Goal: Check status: Verify the current state of an ongoing process or item

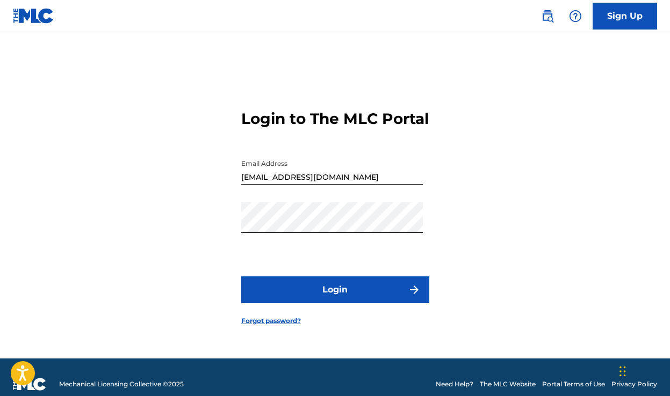
click at [355, 289] on button "Login" at bounding box center [335, 290] width 188 height 27
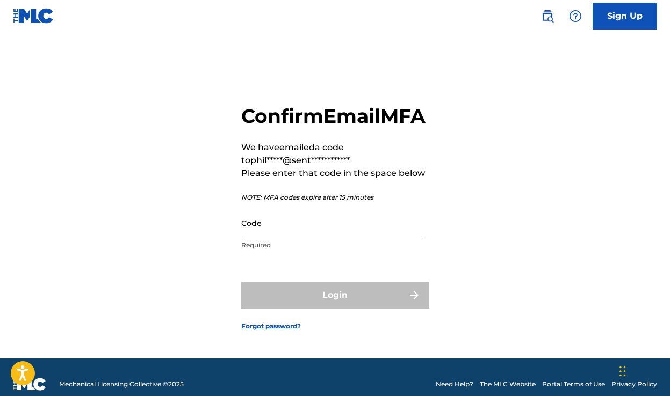
click at [320, 238] on input "Code" at bounding box center [331, 223] width 181 height 31
paste input "199113"
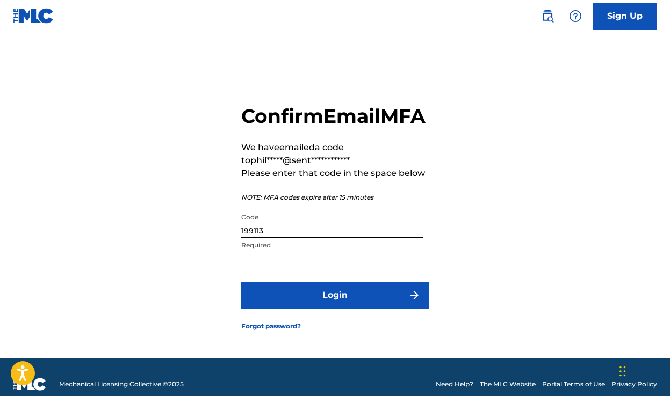
type input "199113"
click at [280, 309] on button "Login" at bounding box center [335, 295] width 188 height 27
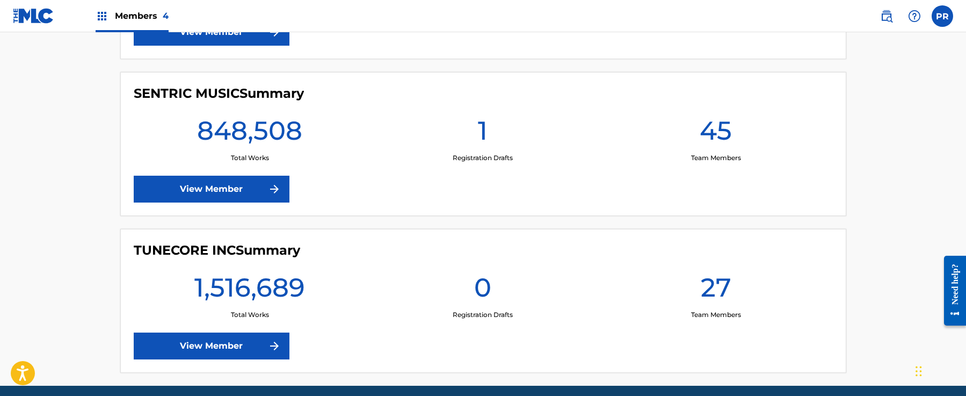
scroll to position [624, 0]
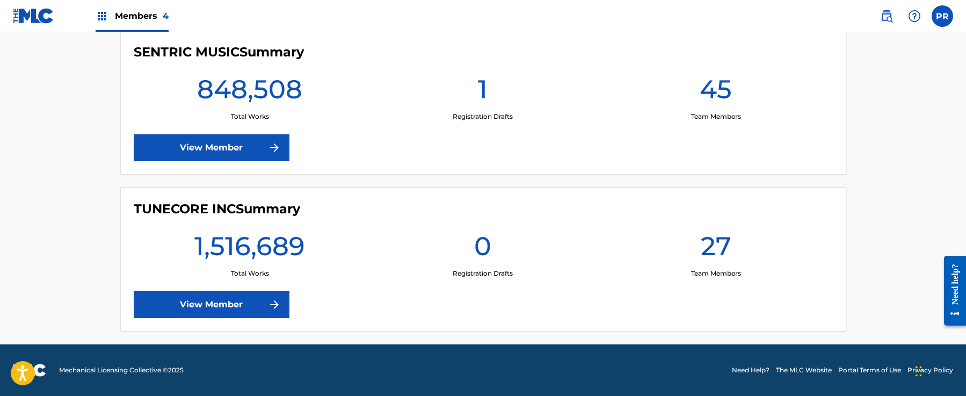
click at [206, 278] on div "1,516,689 Total Works" at bounding box center [250, 254] width 233 height 48
click at [204, 292] on link "View Member" at bounding box center [212, 304] width 156 height 27
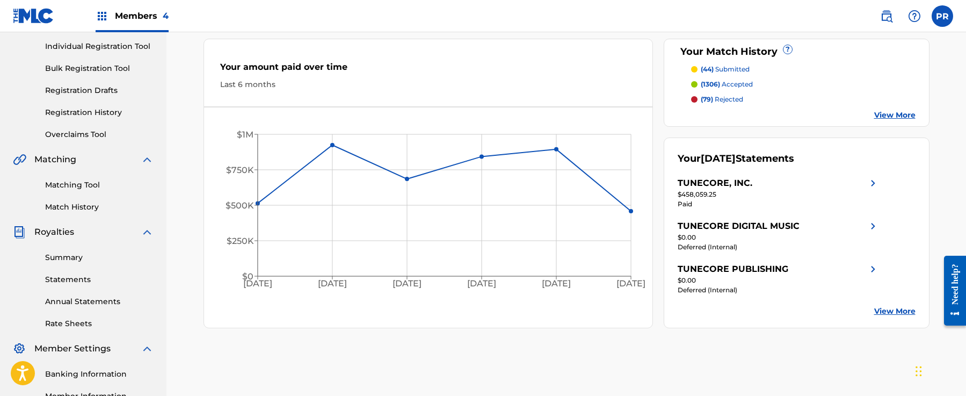
scroll to position [137, 0]
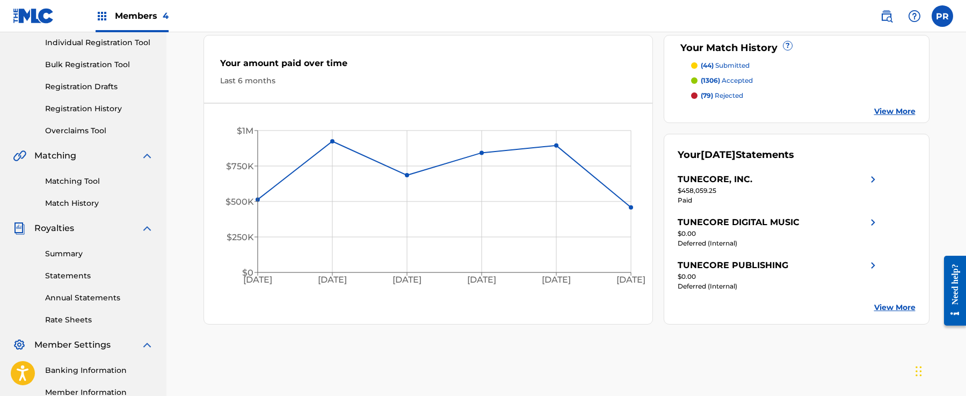
click at [66, 256] on link "Summary" at bounding box center [99, 253] width 108 height 11
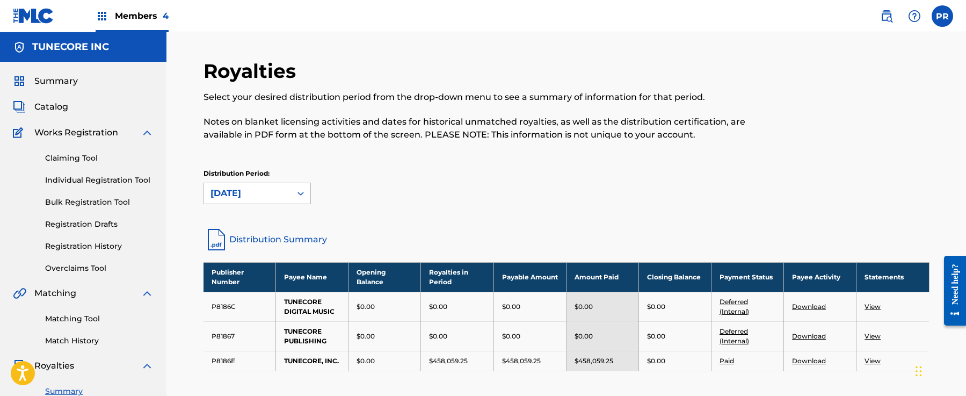
click at [298, 193] on icon at bounding box center [300, 194] width 6 height 4
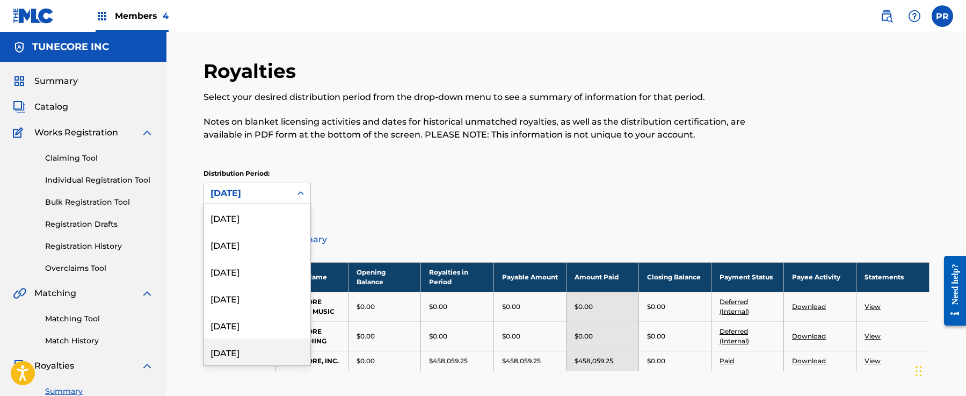
scroll to position [133, 0]
click at [280, 299] on div "[DATE]" at bounding box center [257, 299] width 106 height 27
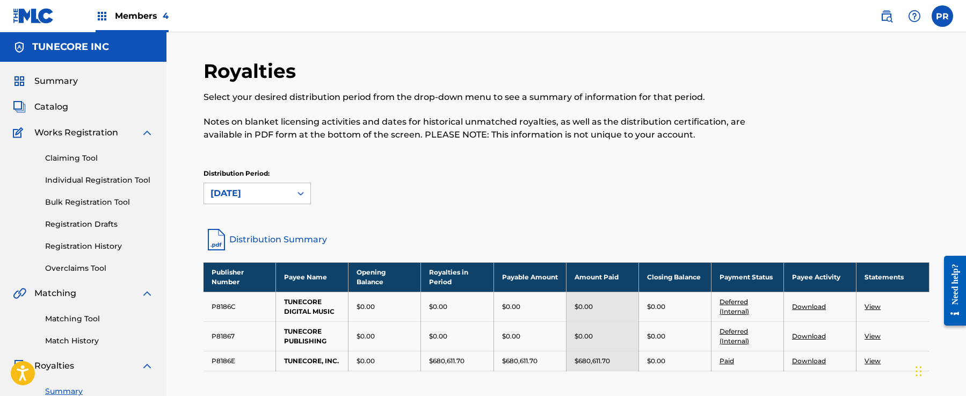
click at [279, 236] on link "Distribution Summary" at bounding box center [567, 240] width 726 height 26
click at [299, 191] on icon at bounding box center [300, 193] width 11 height 11
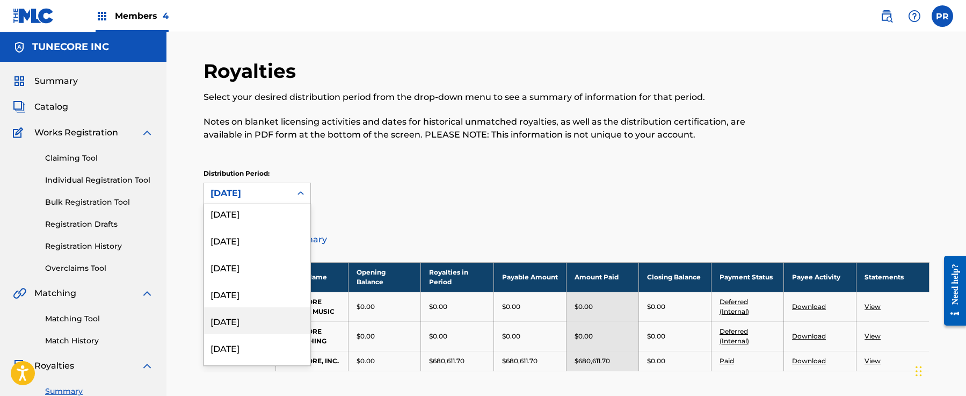
scroll to position [352, 0]
click at [253, 221] on div "[DATE]" at bounding box center [257, 214] width 106 height 27
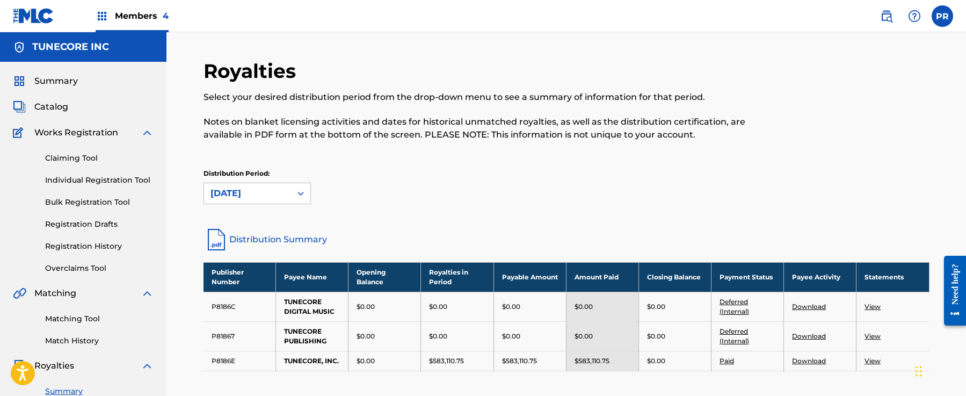
click at [271, 246] on link "Distribution Summary" at bounding box center [567, 240] width 726 height 26
